Goal: Communication & Community: Answer question/provide support

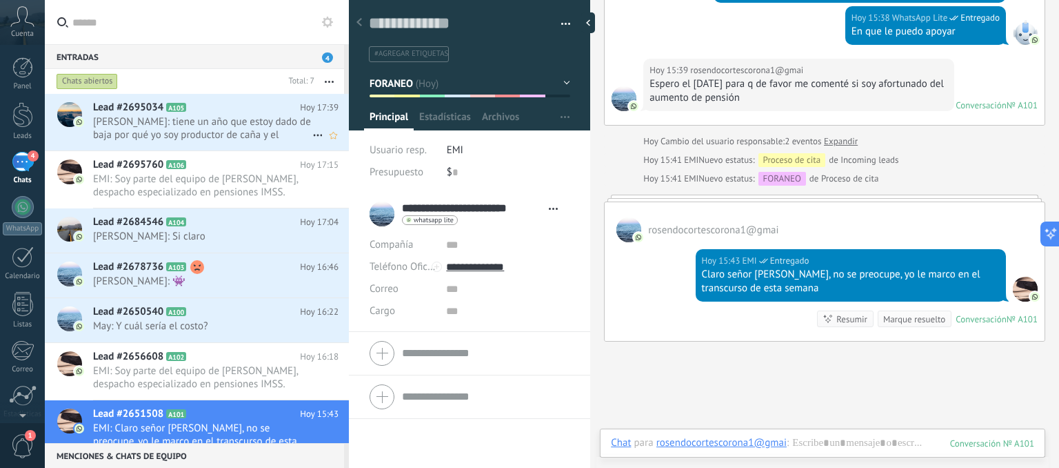
click at [132, 131] on span "[PERSON_NAME]: tiene un año que estoy dado de baja por qué yo soy productor de …" at bounding box center [202, 128] width 219 height 26
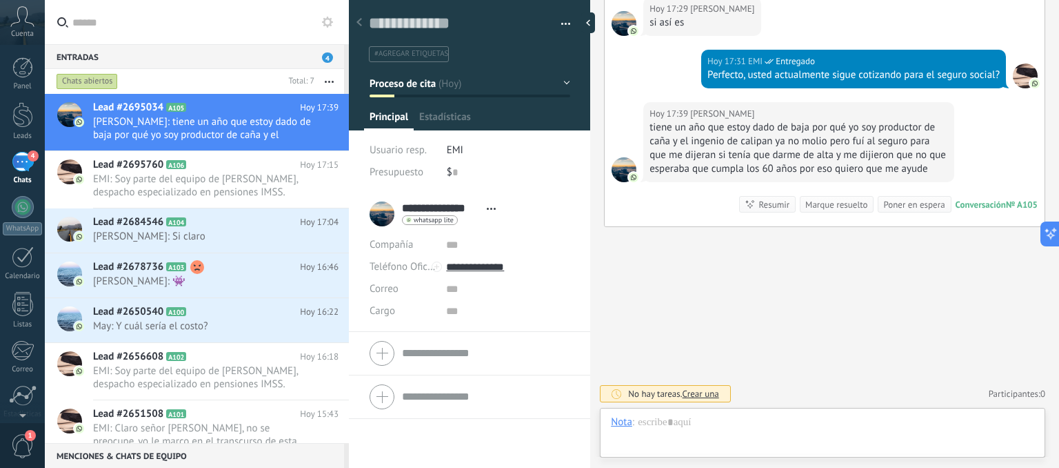
scroll to position [20, 0]
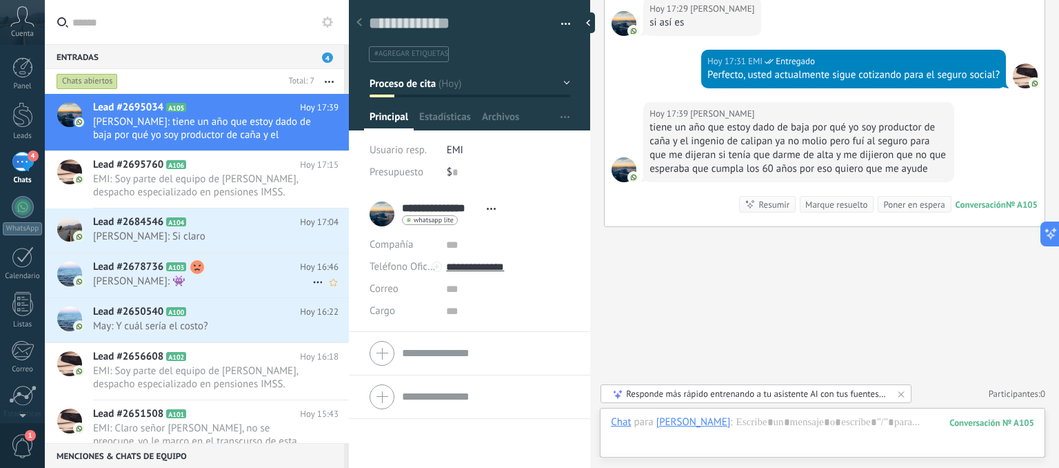
click at [113, 279] on span "[PERSON_NAME]: 👾" at bounding box center [202, 281] width 219 height 13
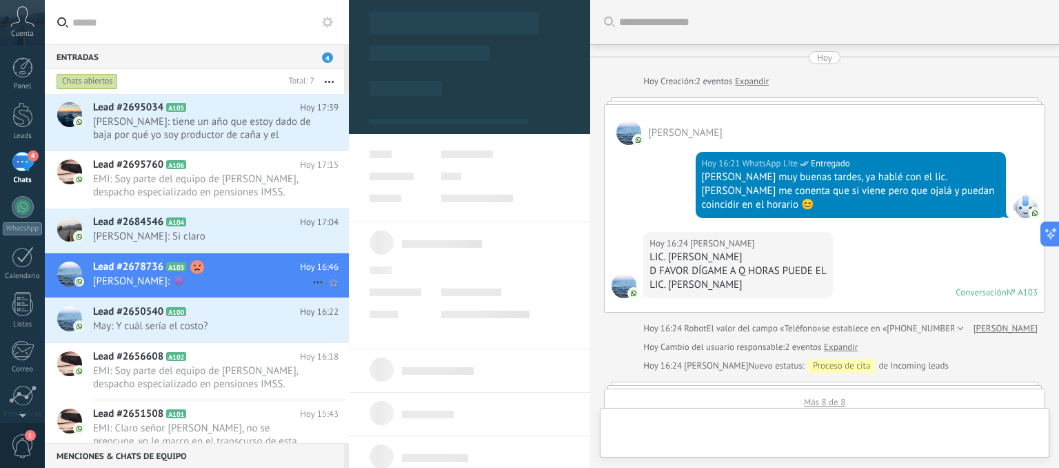
type textarea "**********"
